Goal: Task Accomplishment & Management: Use online tool/utility

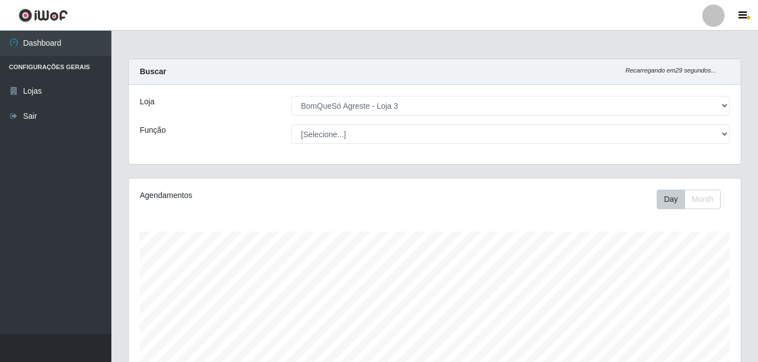
select select "215"
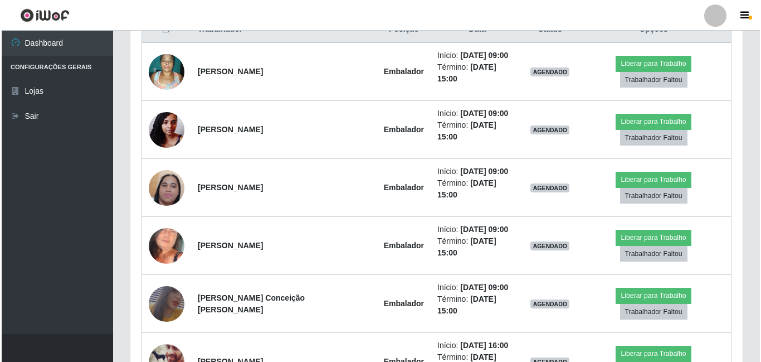
scroll to position [557, 0]
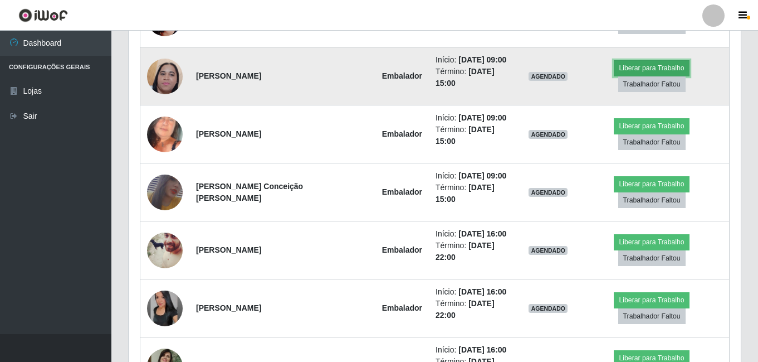
click at [619, 60] on button "Liberar para Trabalho" at bounding box center [651, 68] width 75 height 16
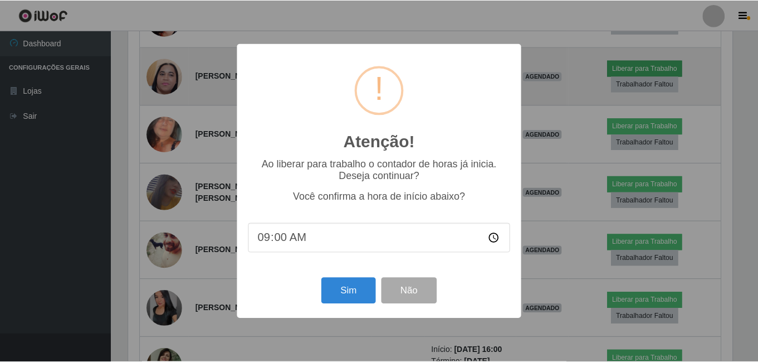
scroll to position [231, 607]
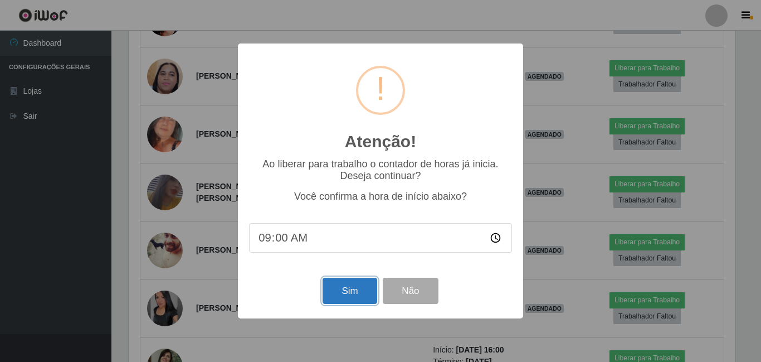
click at [340, 298] on button "Sim" at bounding box center [350, 290] width 54 height 26
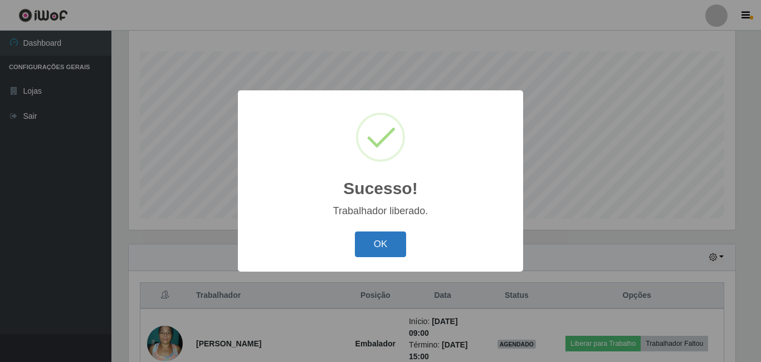
click at [393, 236] on button "OK" at bounding box center [381, 244] width 52 height 26
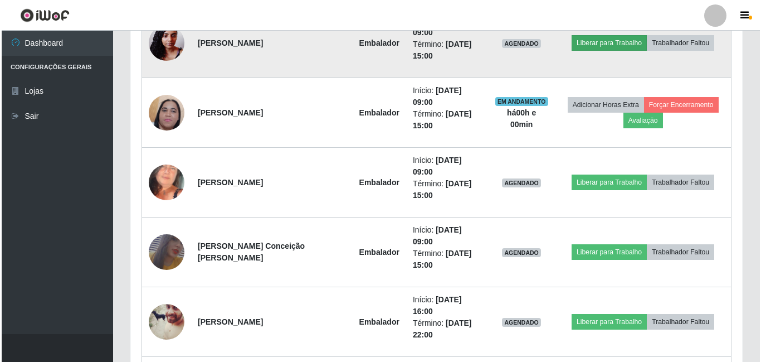
scroll to position [570, 0]
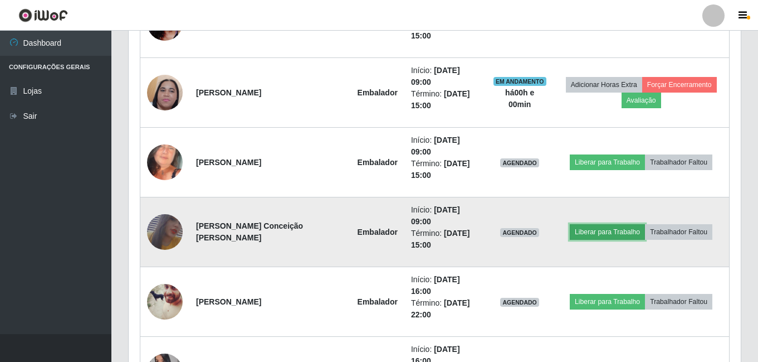
click at [602, 233] on button "Liberar para Trabalho" at bounding box center [607, 232] width 75 height 16
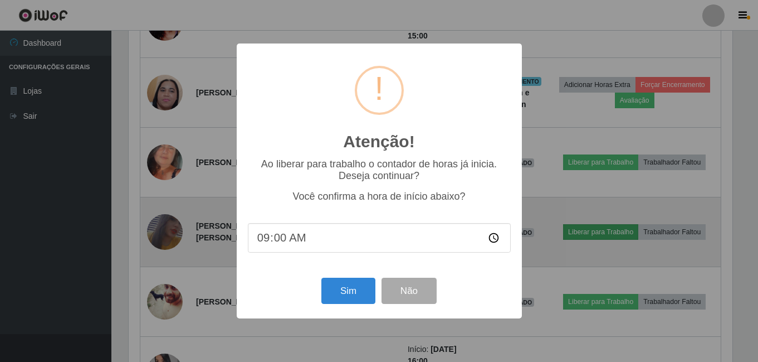
scroll to position [231, 607]
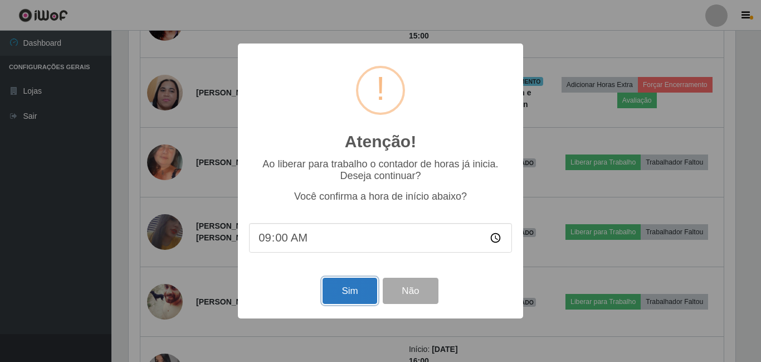
click at [343, 298] on button "Sim" at bounding box center [350, 290] width 54 height 26
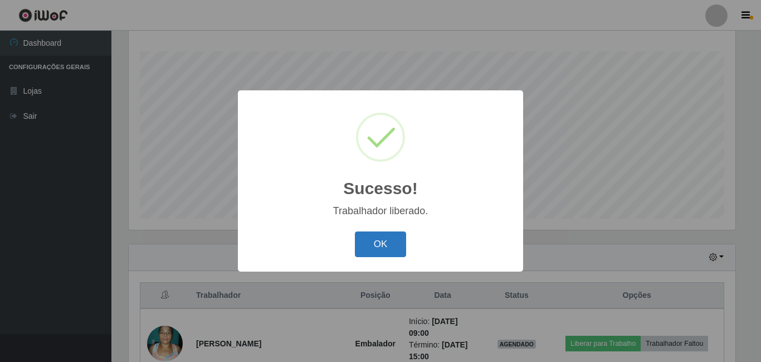
click at [389, 241] on button "OK" at bounding box center [381, 244] width 52 height 26
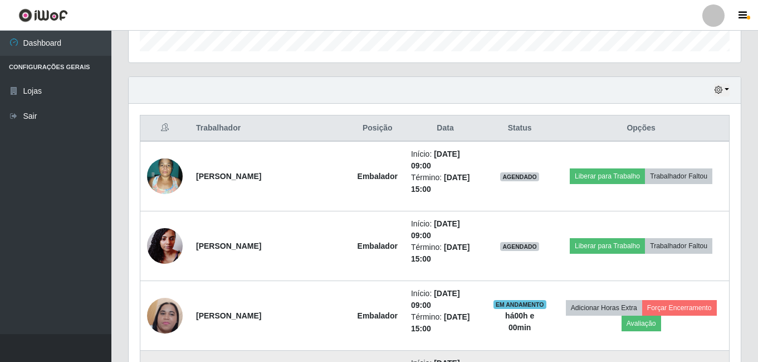
scroll to position [291, 0]
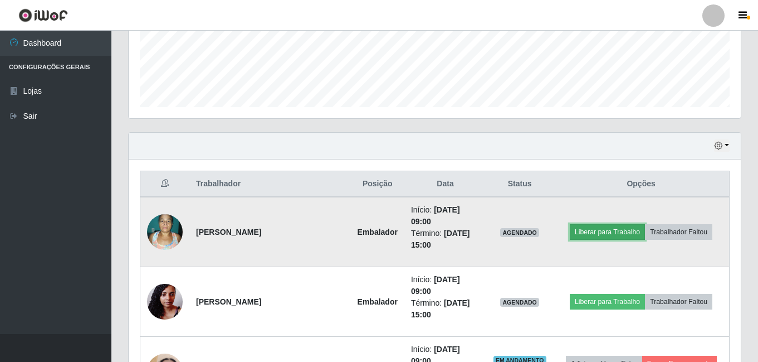
click at [612, 229] on button "Liberar para Trabalho" at bounding box center [607, 232] width 75 height 16
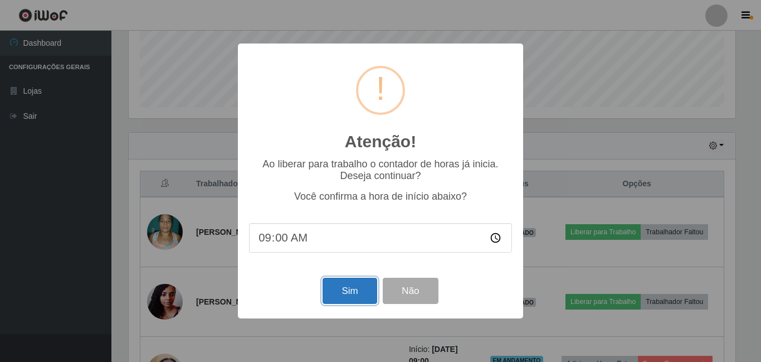
click at [348, 289] on button "Sim" at bounding box center [350, 290] width 54 height 26
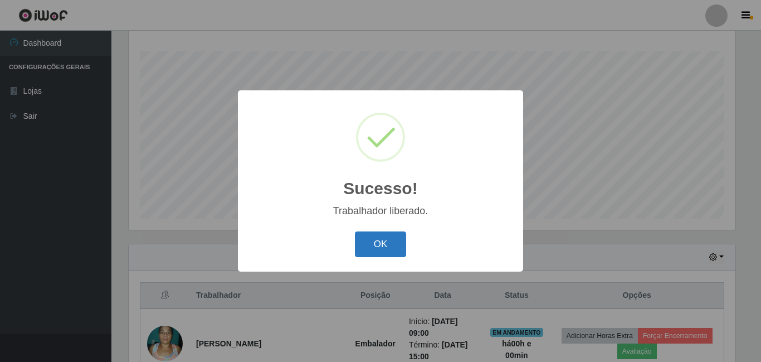
click at [383, 246] on button "OK" at bounding box center [381, 244] width 52 height 26
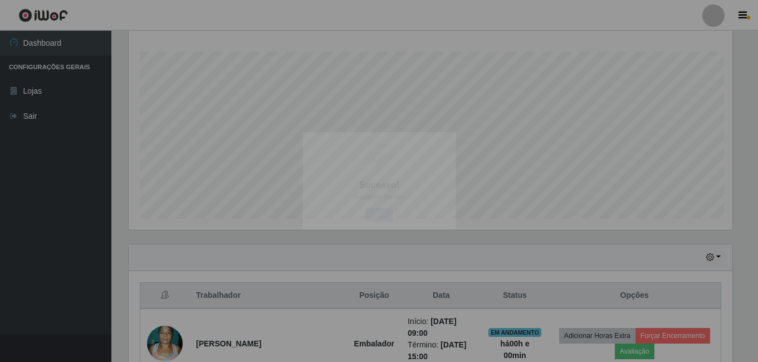
scroll to position [0, 0]
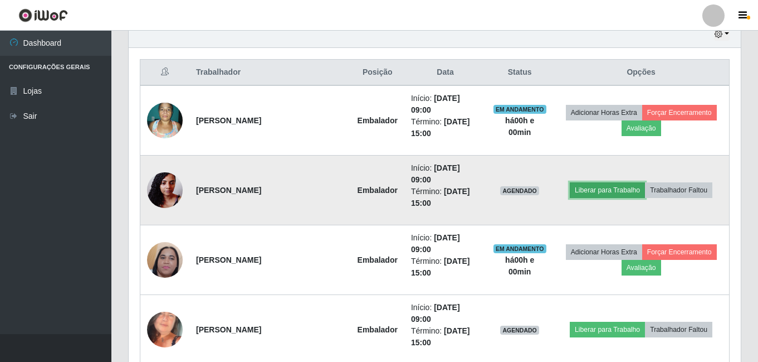
click at [628, 188] on button "Liberar para Trabalho" at bounding box center [607, 190] width 75 height 16
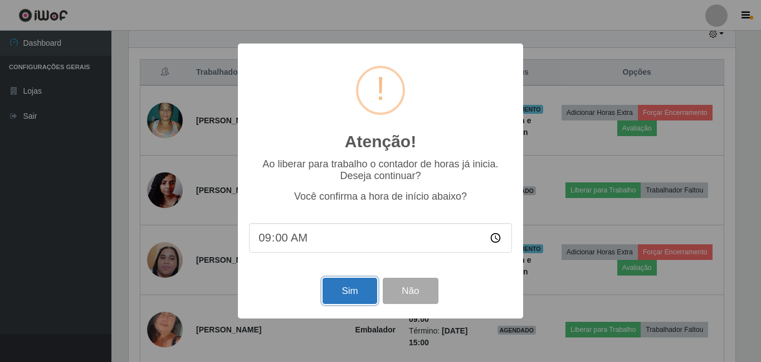
click at [344, 289] on button "Sim" at bounding box center [350, 290] width 54 height 26
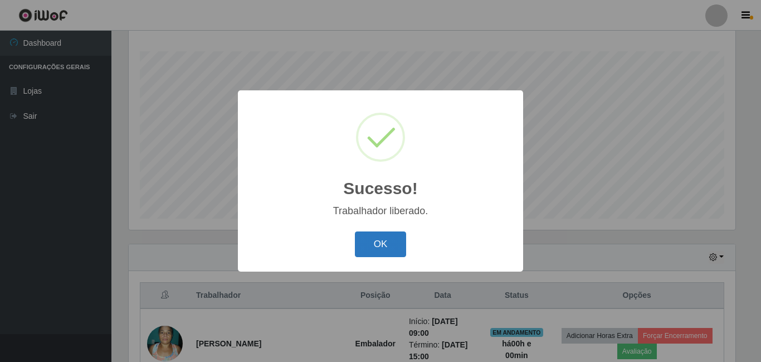
click at [392, 249] on button "OK" at bounding box center [381, 244] width 52 height 26
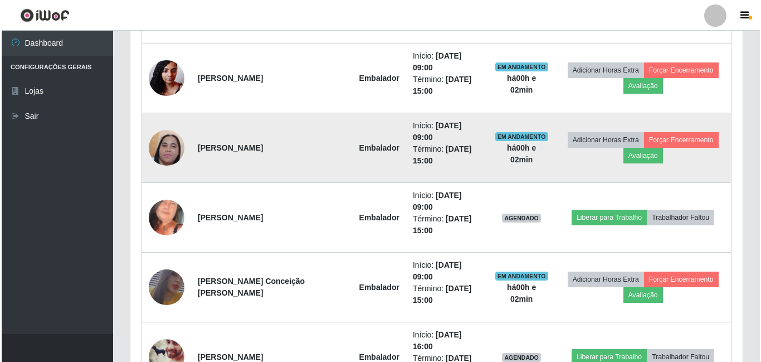
scroll to position [514, 0]
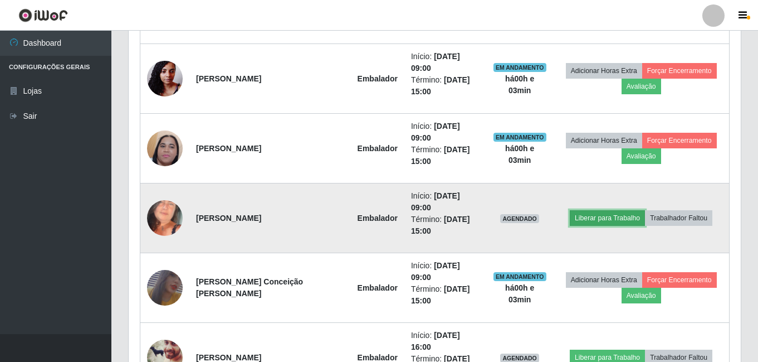
click at [609, 218] on button "Liberar para Trabalho" at bounding box center [607, 218] width 75 height 16
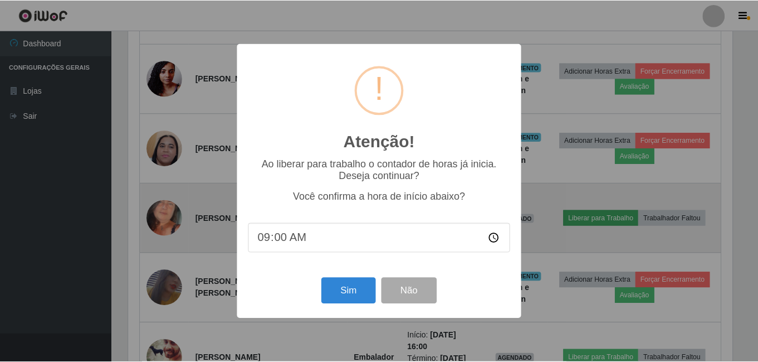
scroll to position [231, 607]
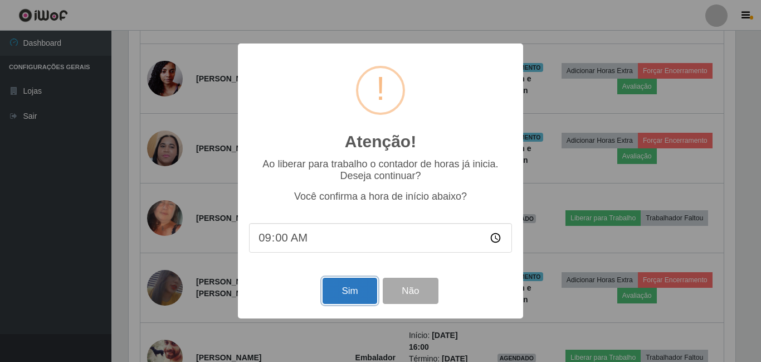
click at [349, 297] on button "Sim" at bounding box center [350, 290] width 54 height 26
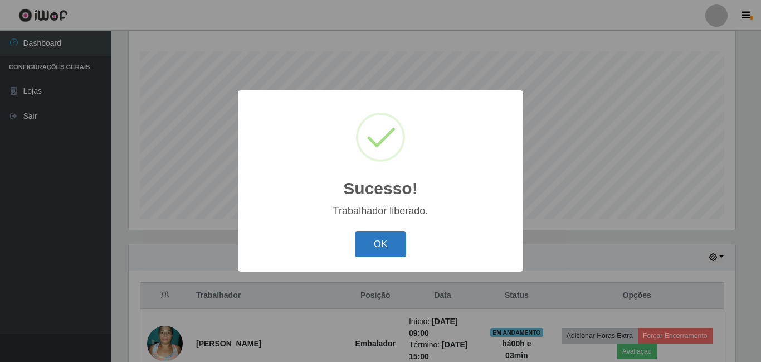
click at [396, 257] on button "OK" at bounding box center [381, 244] width 52 height 26
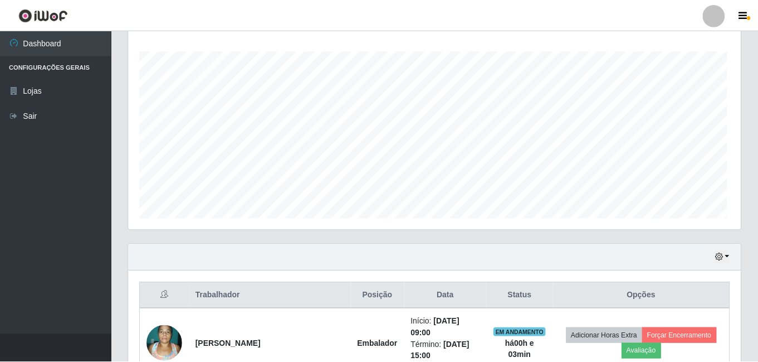
scroll to position [231, 612]
